Goal: Information Seeking & Learning: Learn about a topic

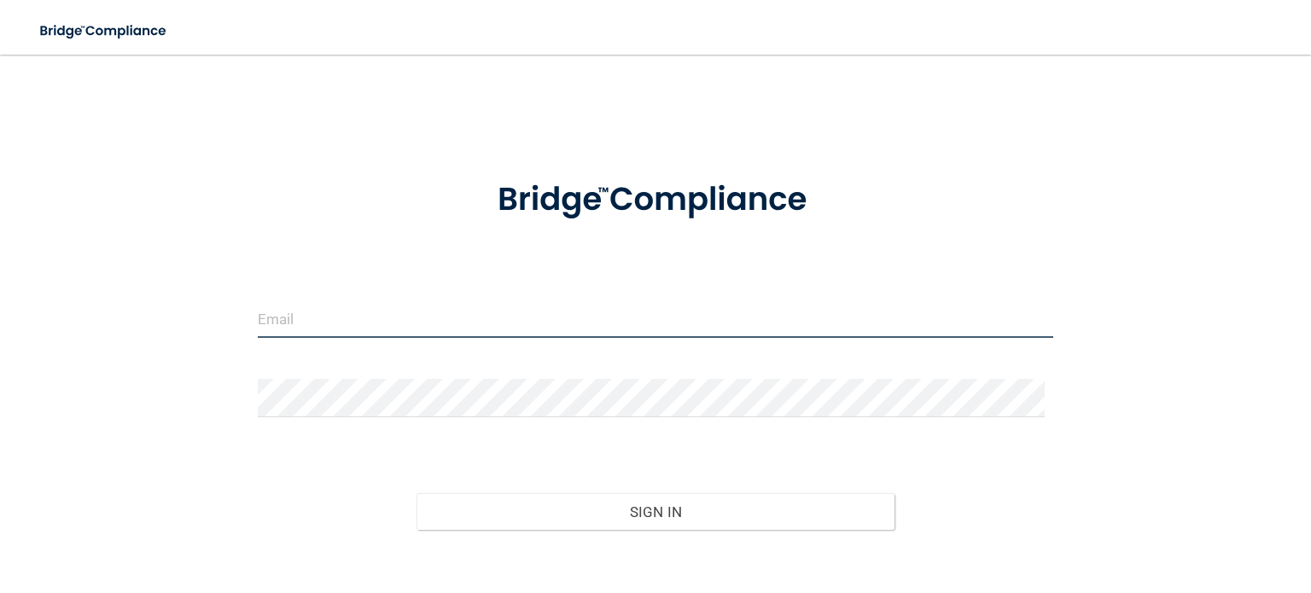
click at [547, 316] on input "email" at bounding box center [656, 319] width 796 height 38
type input "[EMAIL_ADDRESS][DOMAIN_NAME]"
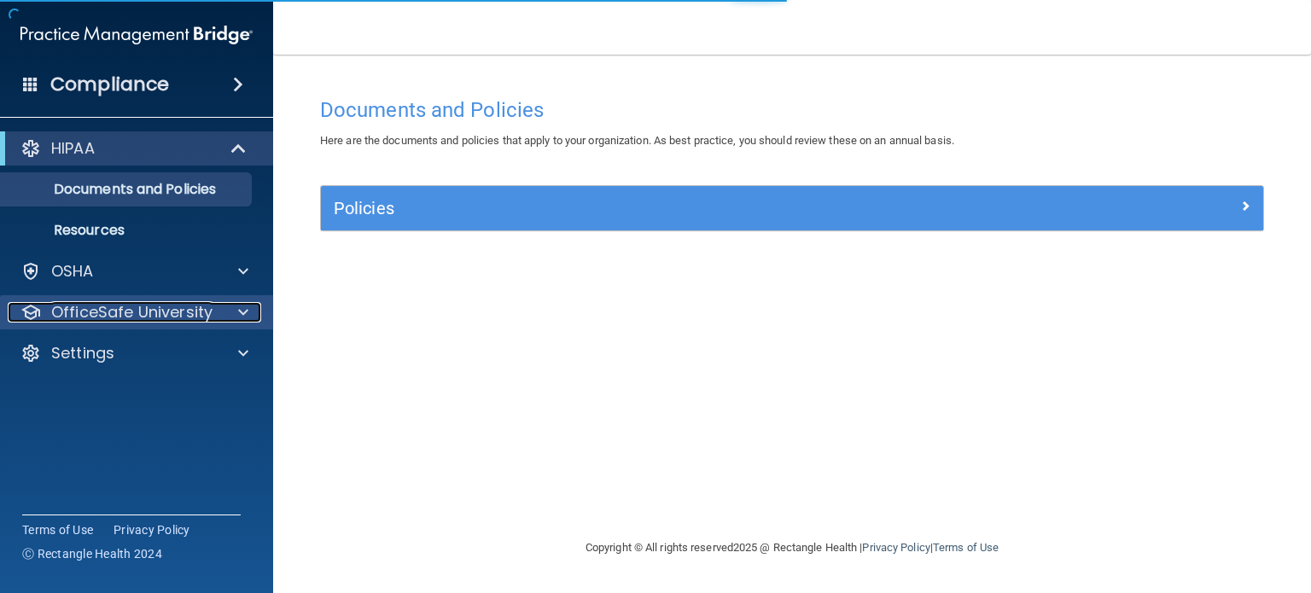
click at [242, 313] on span at bounding box center [243, 312] width 10 height 20
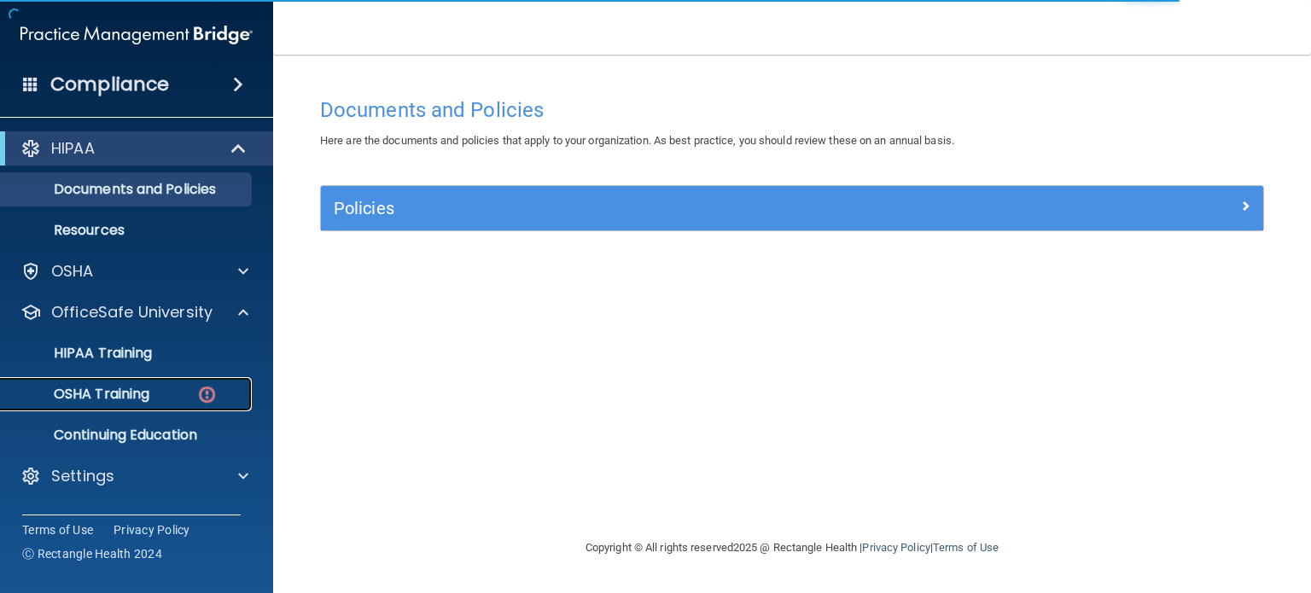
click at [195, 393] on div "OSHA Training" at bounding box center [127, 394] width 233 height 17
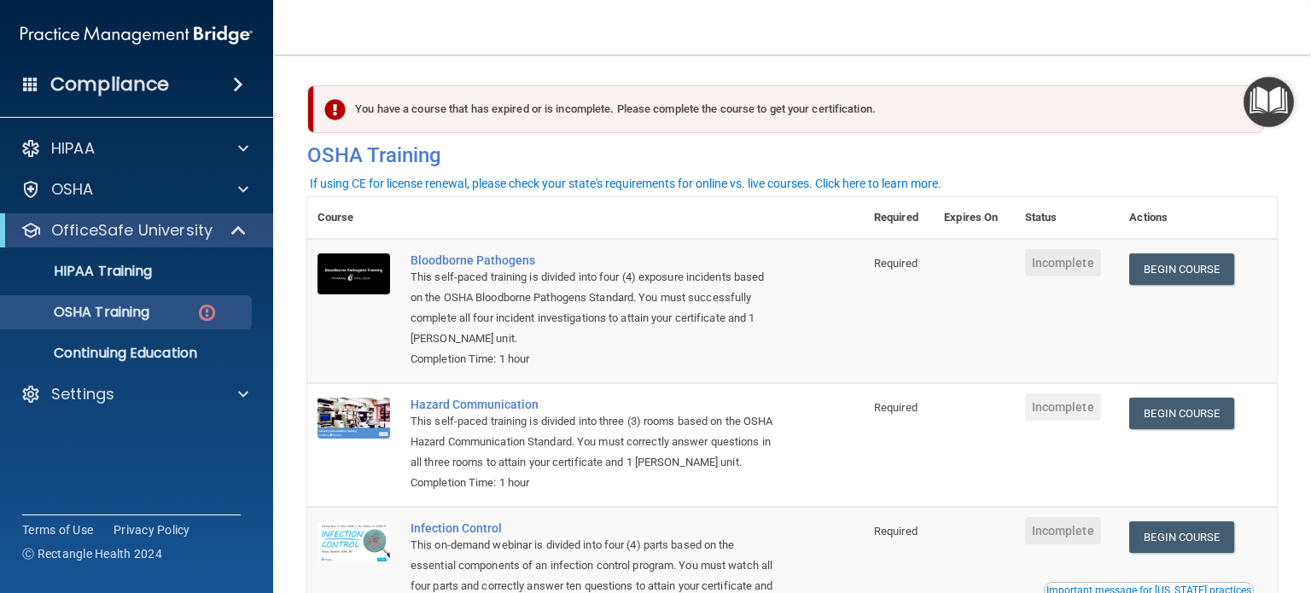
click at [497, 19] on nav "Toggle navigation [PERSON_NAME] [PERSON_NAME][EMAIL_ADDRESS][DOMAIN_NAME] Manag…" at bounding box center [792, 27] width 1038 height 55
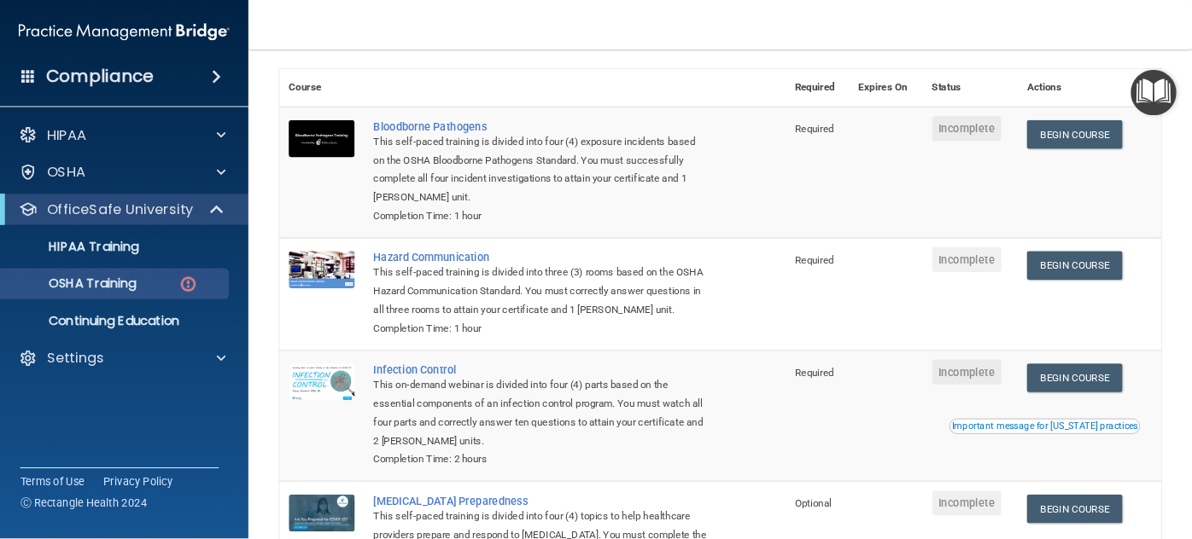
scroll to position [16, 0]
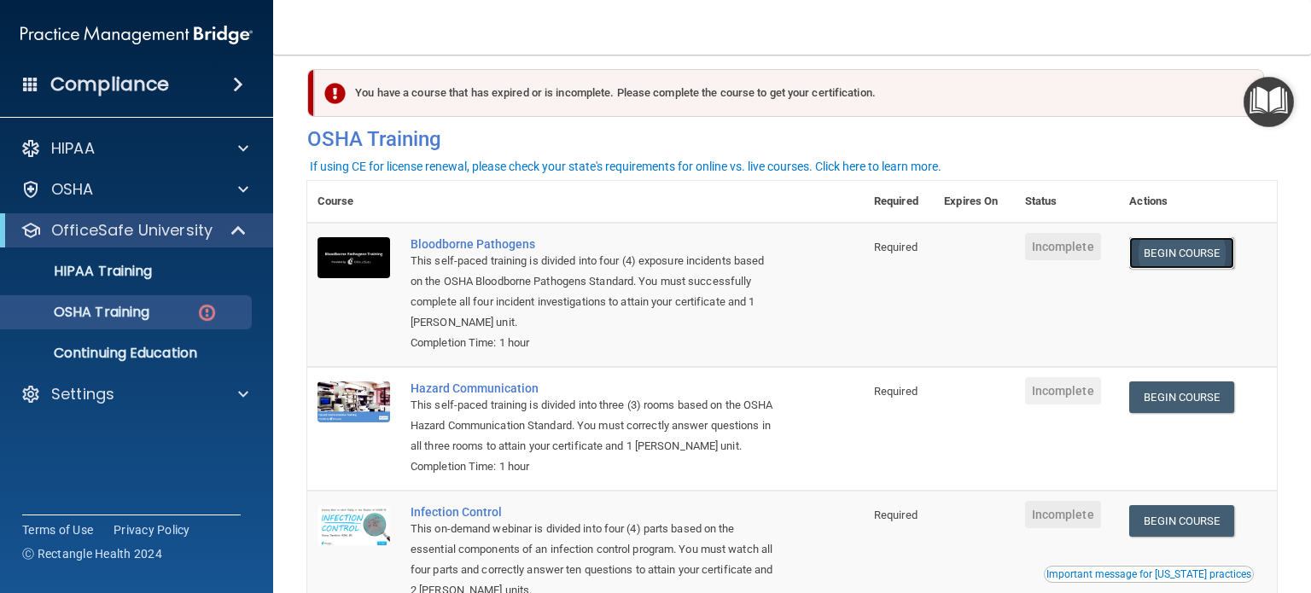
click at [1170, 256] on link "Begin Course" at bounding box center [1181, 253] width 104 height 32
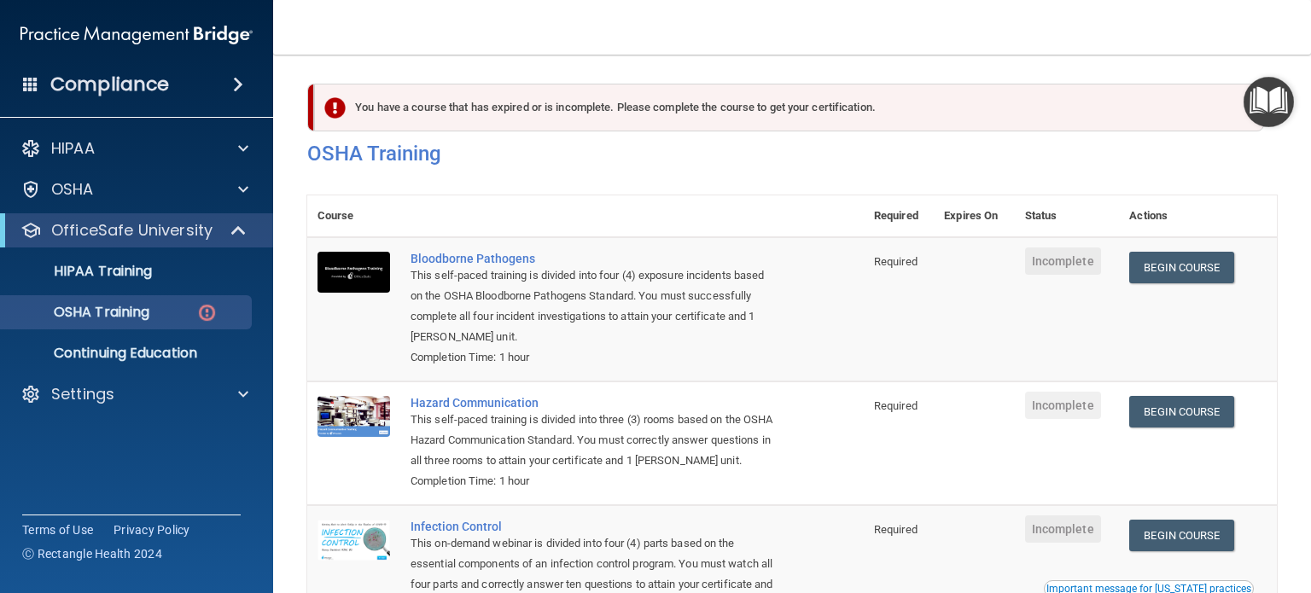
scroll to position [0, 0]
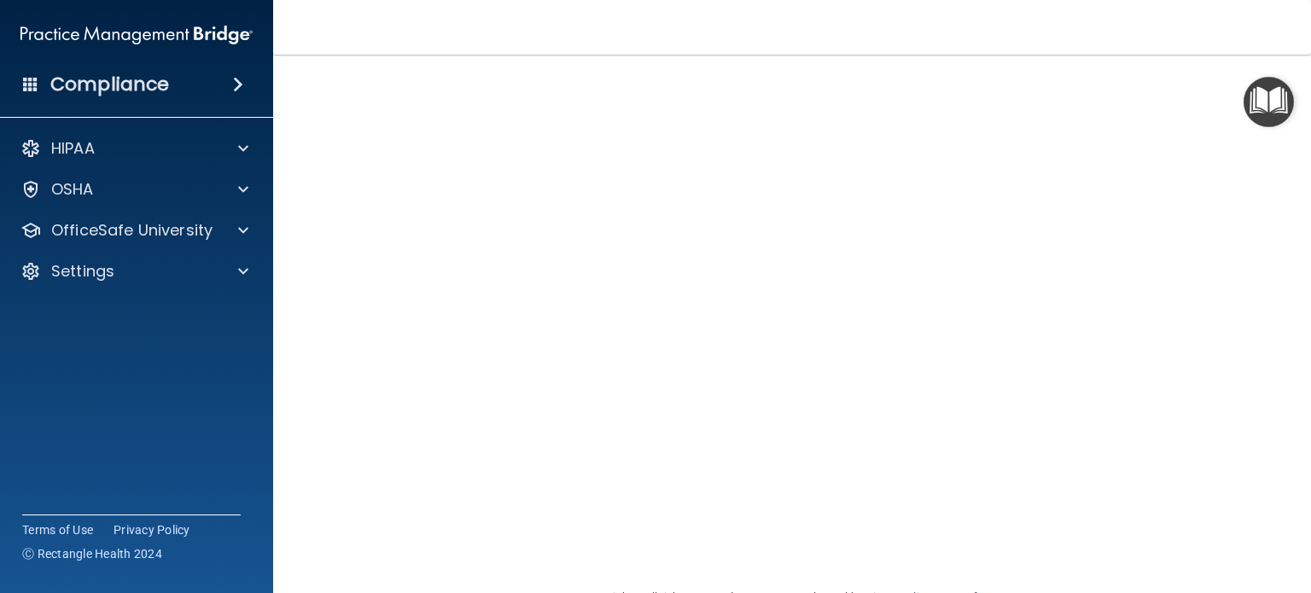
scroll to position [51, 0]
click at [289, 428] on main "Bloodborne Pathogens Training This course doesn’t expire until . Are you sure y…" at bounding box center [792, 324] width 1038 height 539
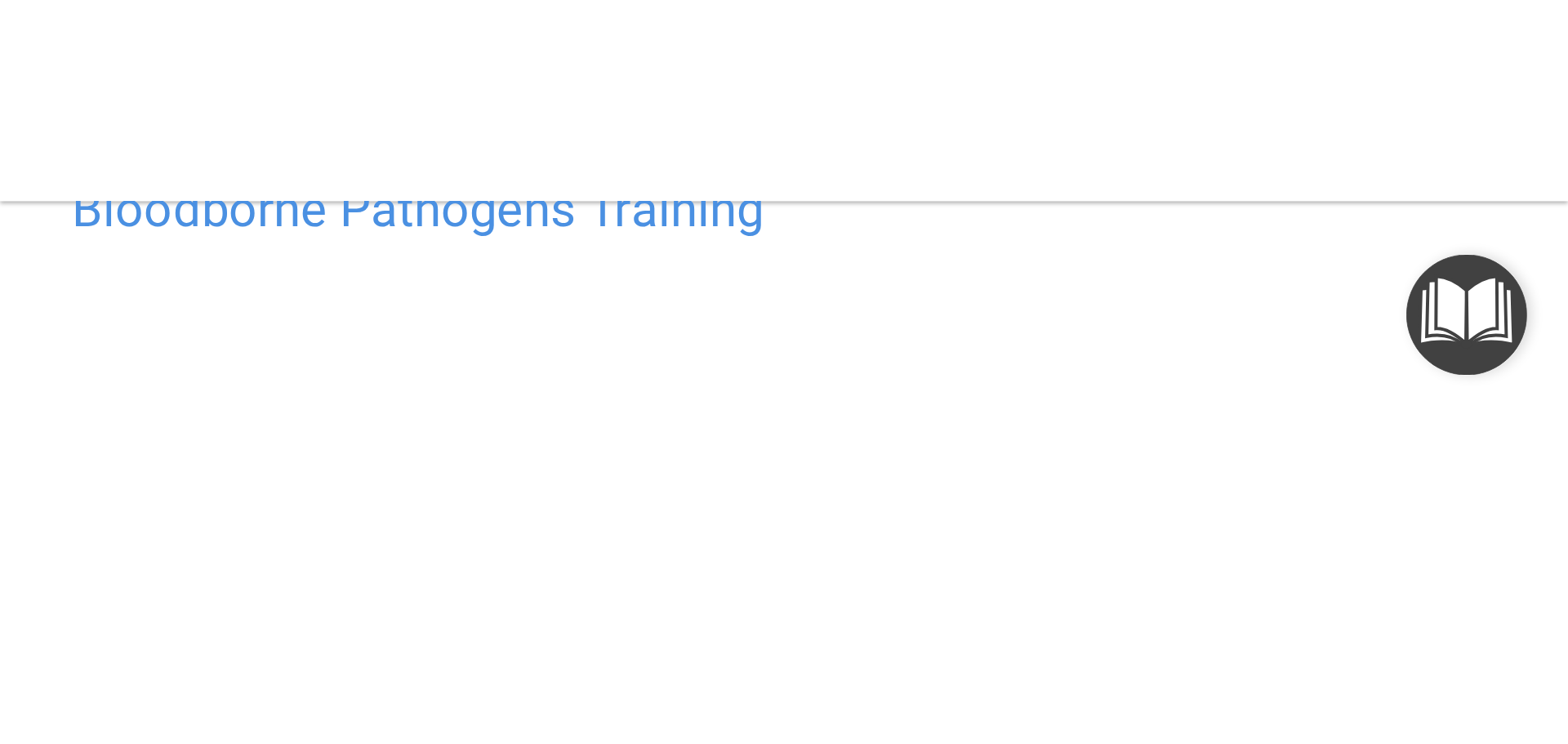
scroll to position [0, 0]
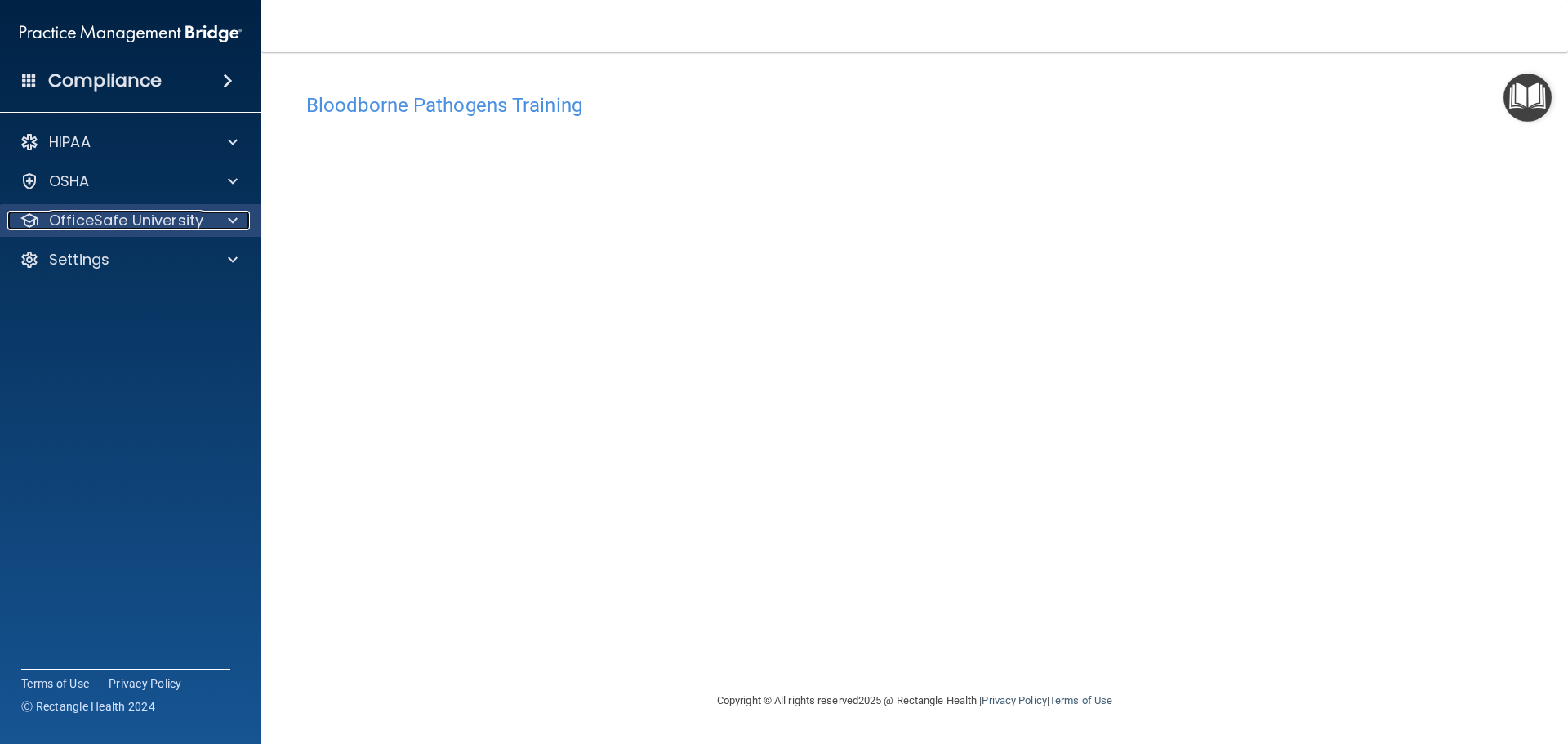
click at [230, 219] on span at bounding box center [232, 220] width 10 height 19
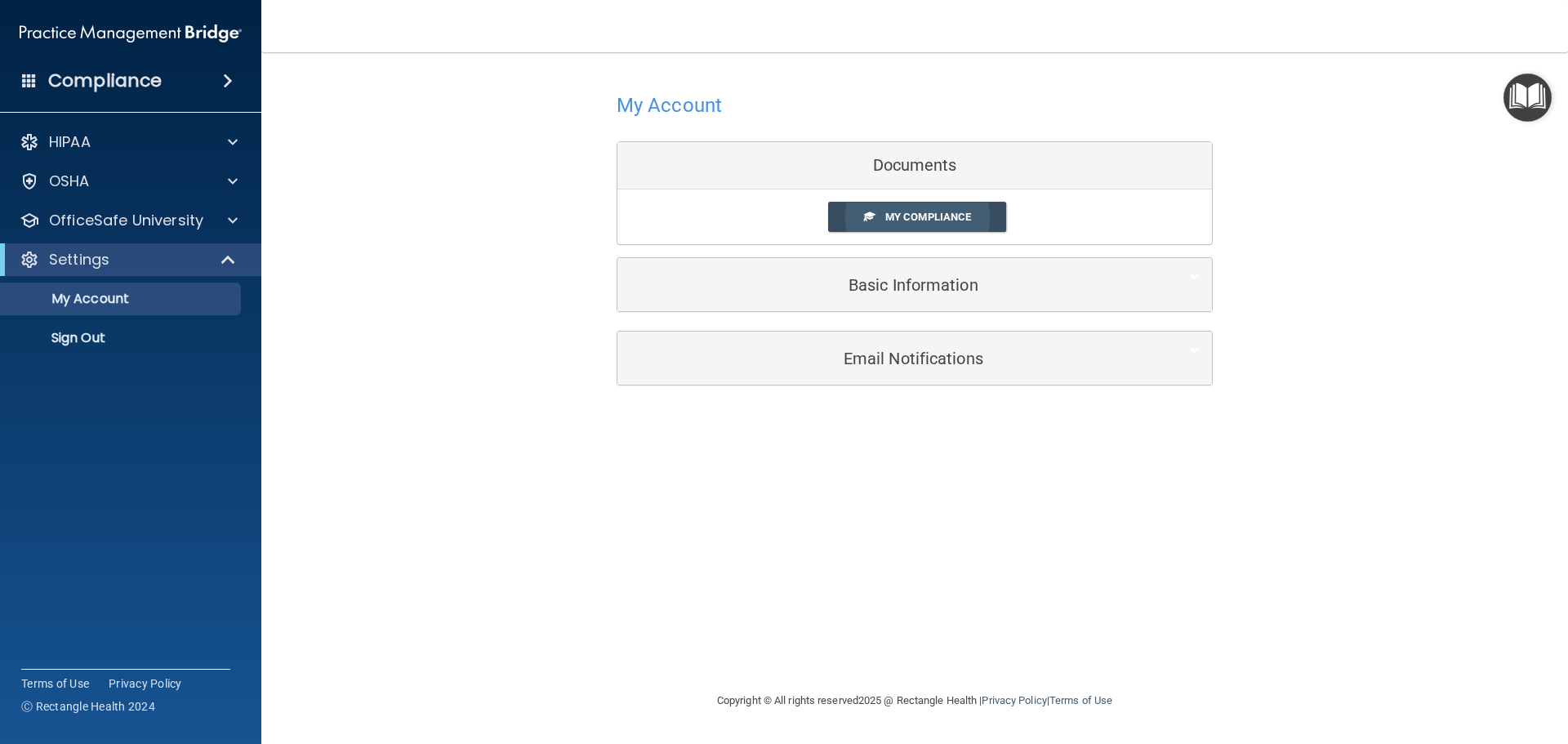
click at [975, 214] on link "My Compliance" at bounding box center [917, 217] width 179 height 31
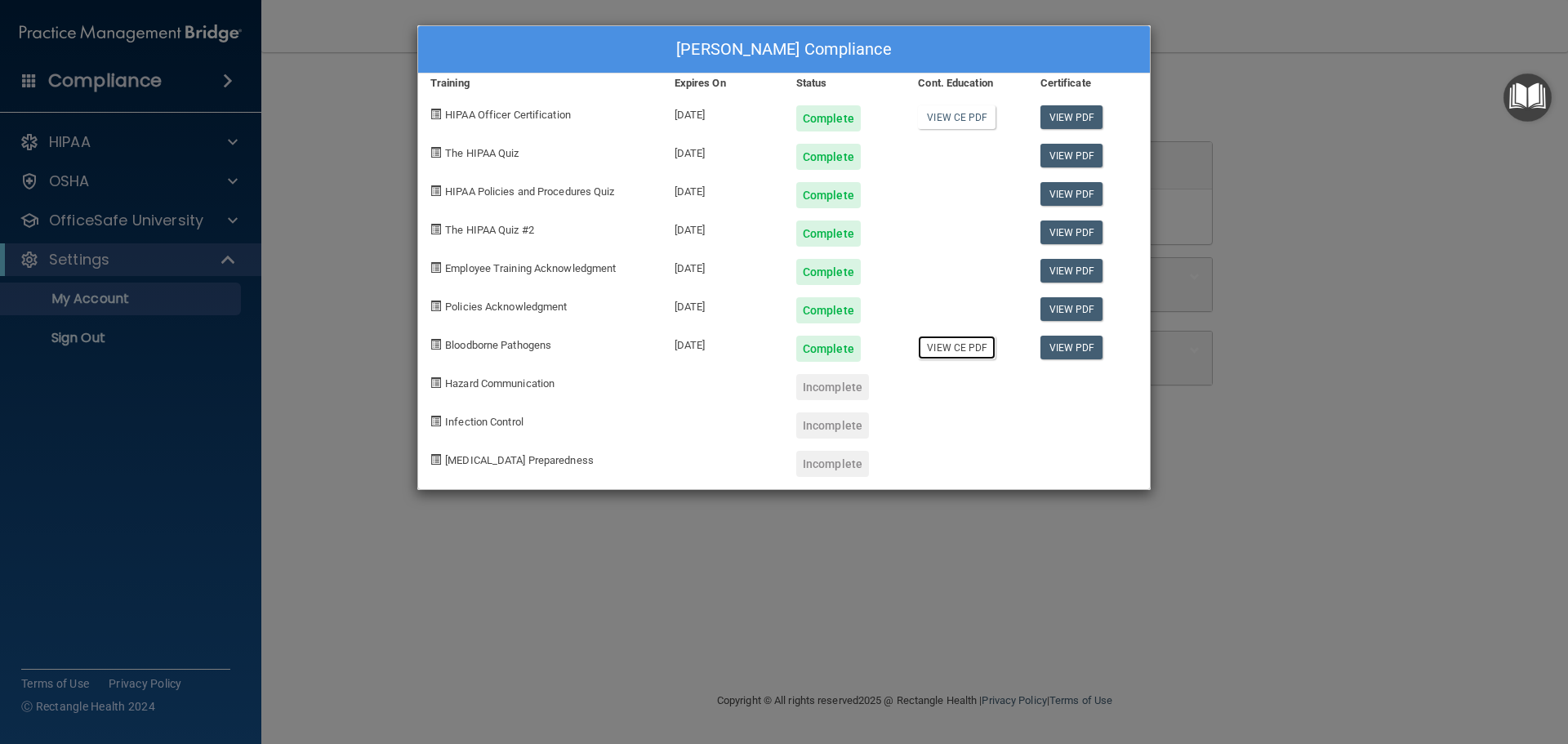
click at [971, 348] on link "View CE PDF" at bounding box center [956, 347] width 77 height 24
click at [1086, 352] on link "View PDF" at bounding box center [1071, 347] width 63 height 24
click at [780, 566] on div "[PERSON_NAME] Compliance Training Expires On Status Cont. Education Certificate…" at bounding box center [784, 372] width 1568 height 744
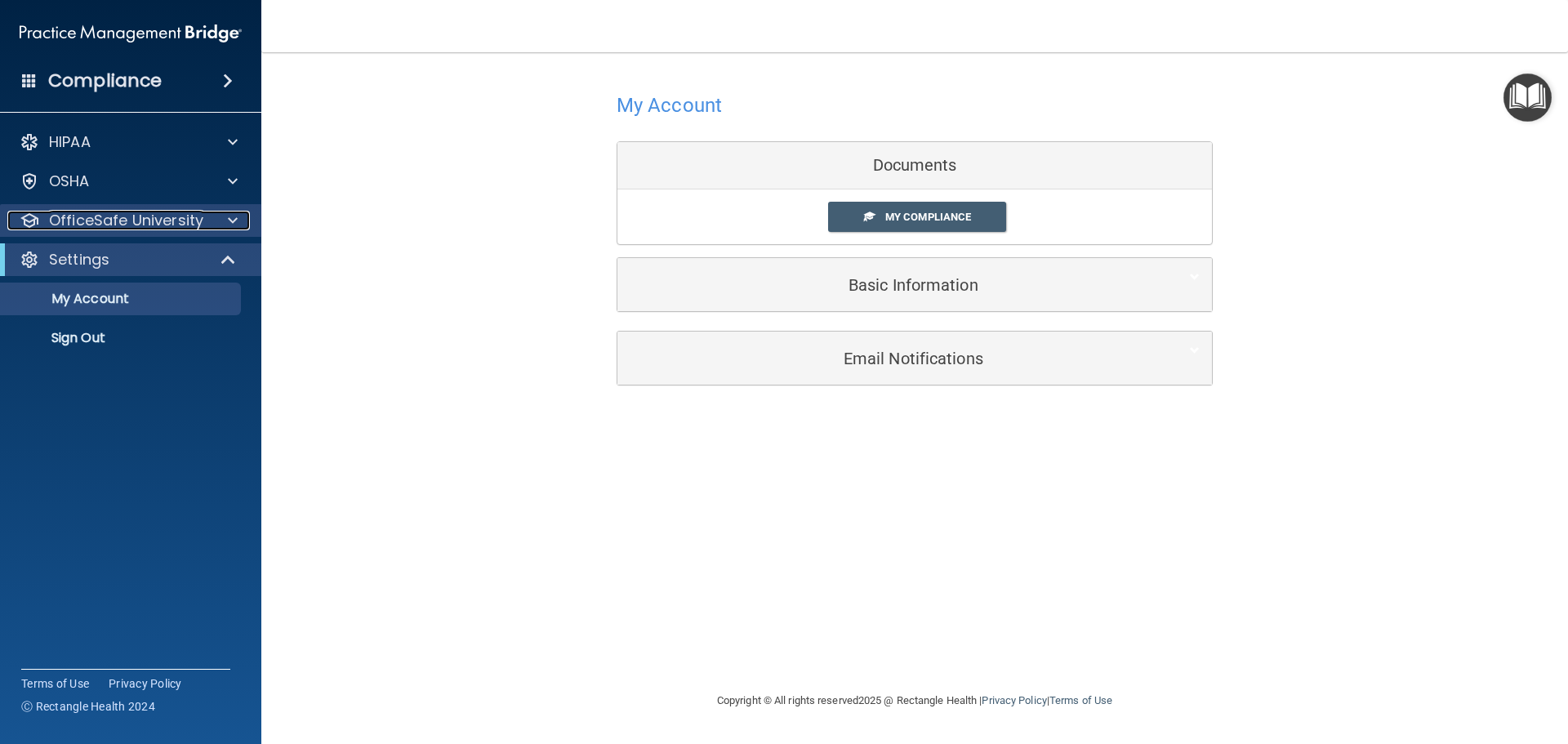
click at [210, 220] on div at bounding box center [230, 220] width 41 height 19
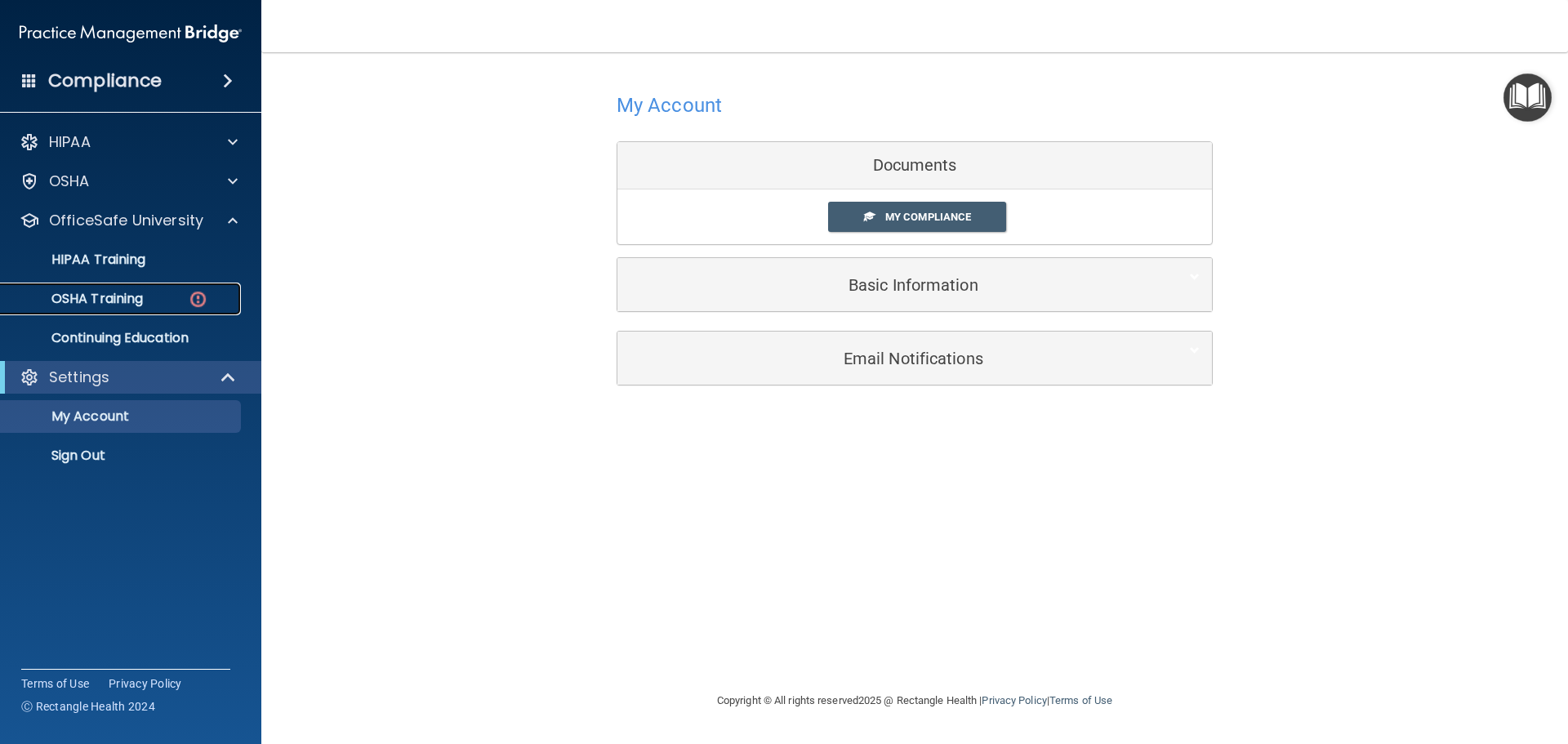
click at [151, 294] on div "OSHA Training" at bounding box center [121, 298] width 223 height 16
